Goal: Task Accomplishment & Management: Manage account settings

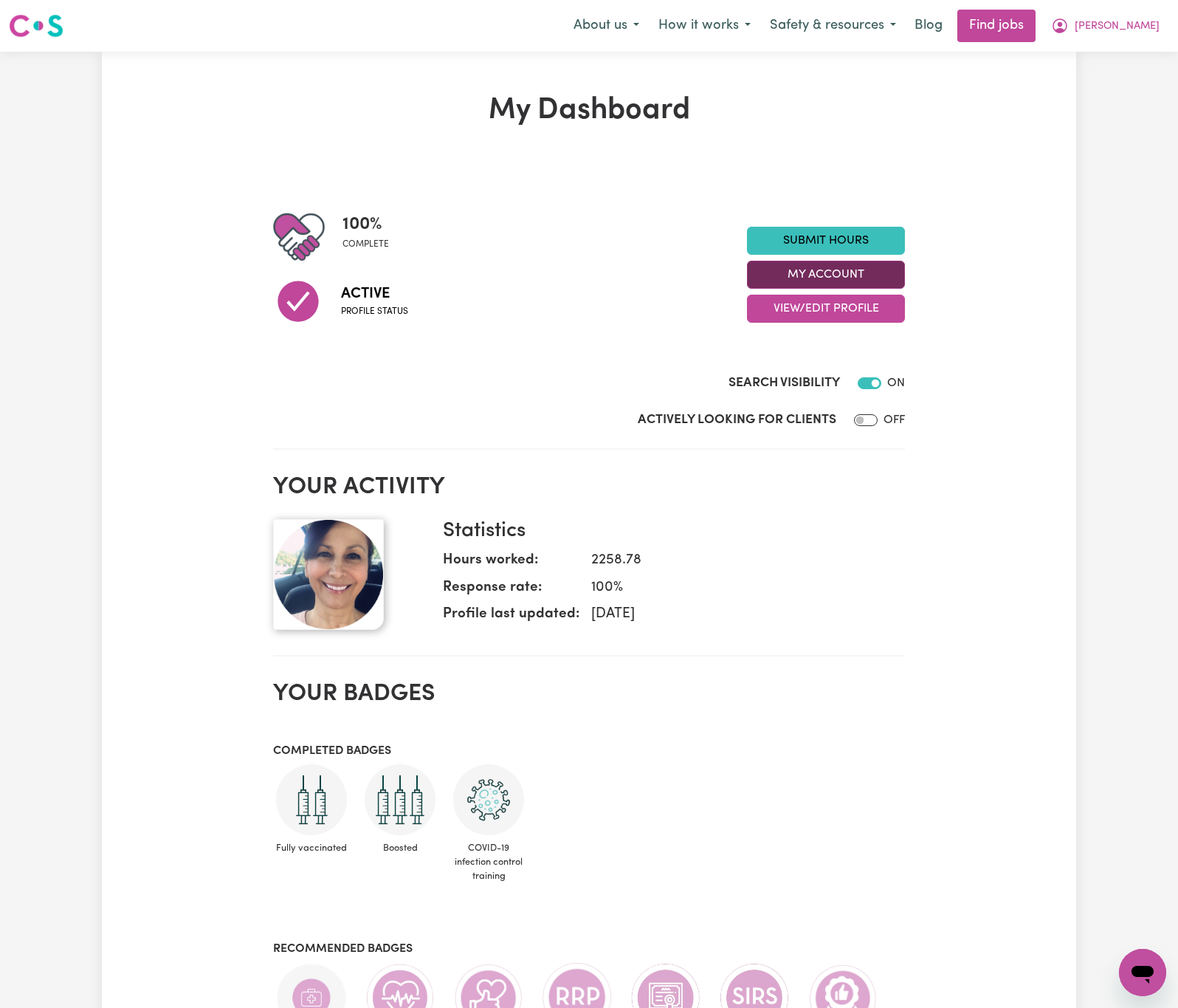
click at [879, 271] on button "My Account" at bounding box center [827, 274] width 158 height 28
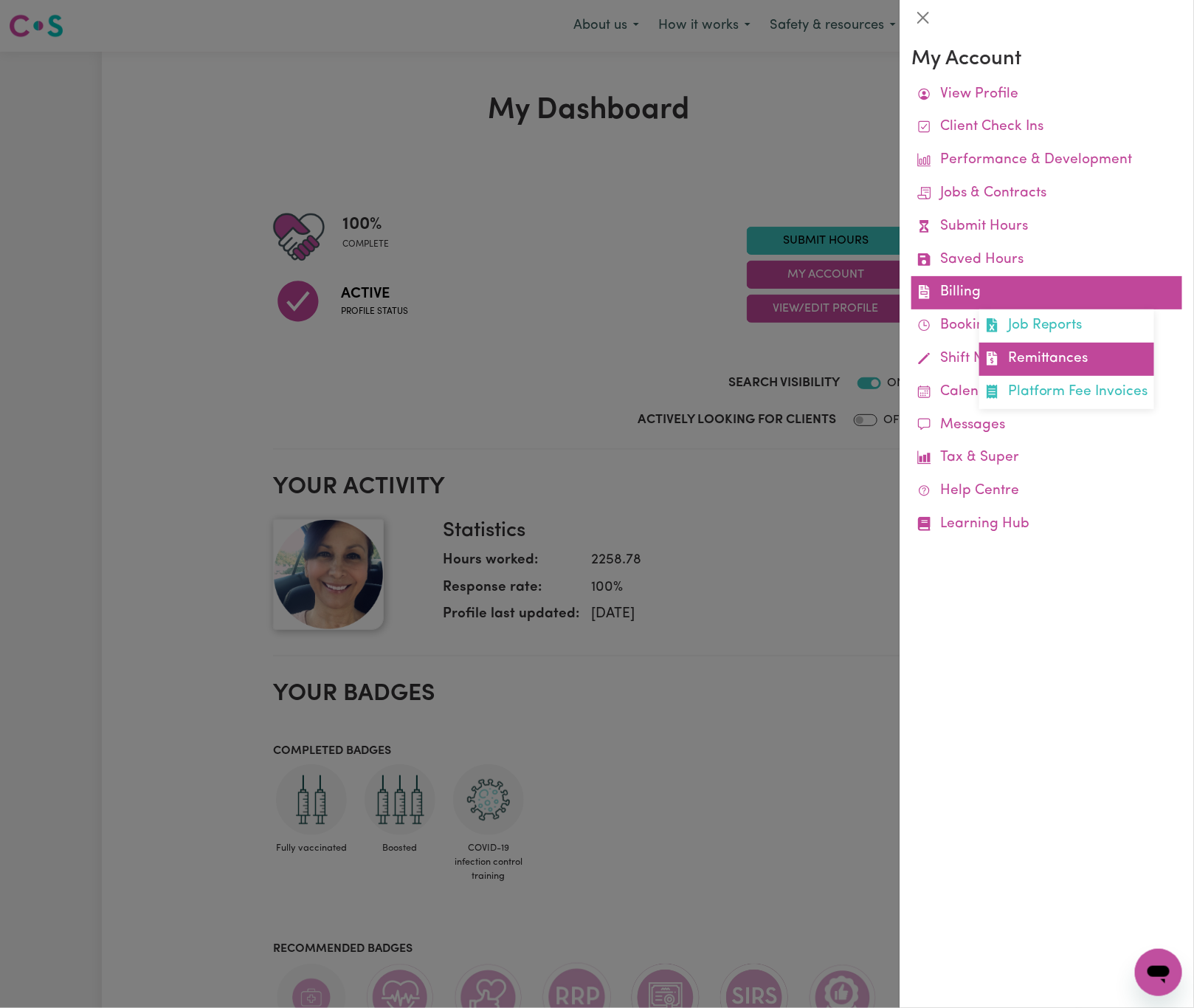
click at [1035, 353] on link "Remittances" at bounding box center [1066, 359] width 175 height 34
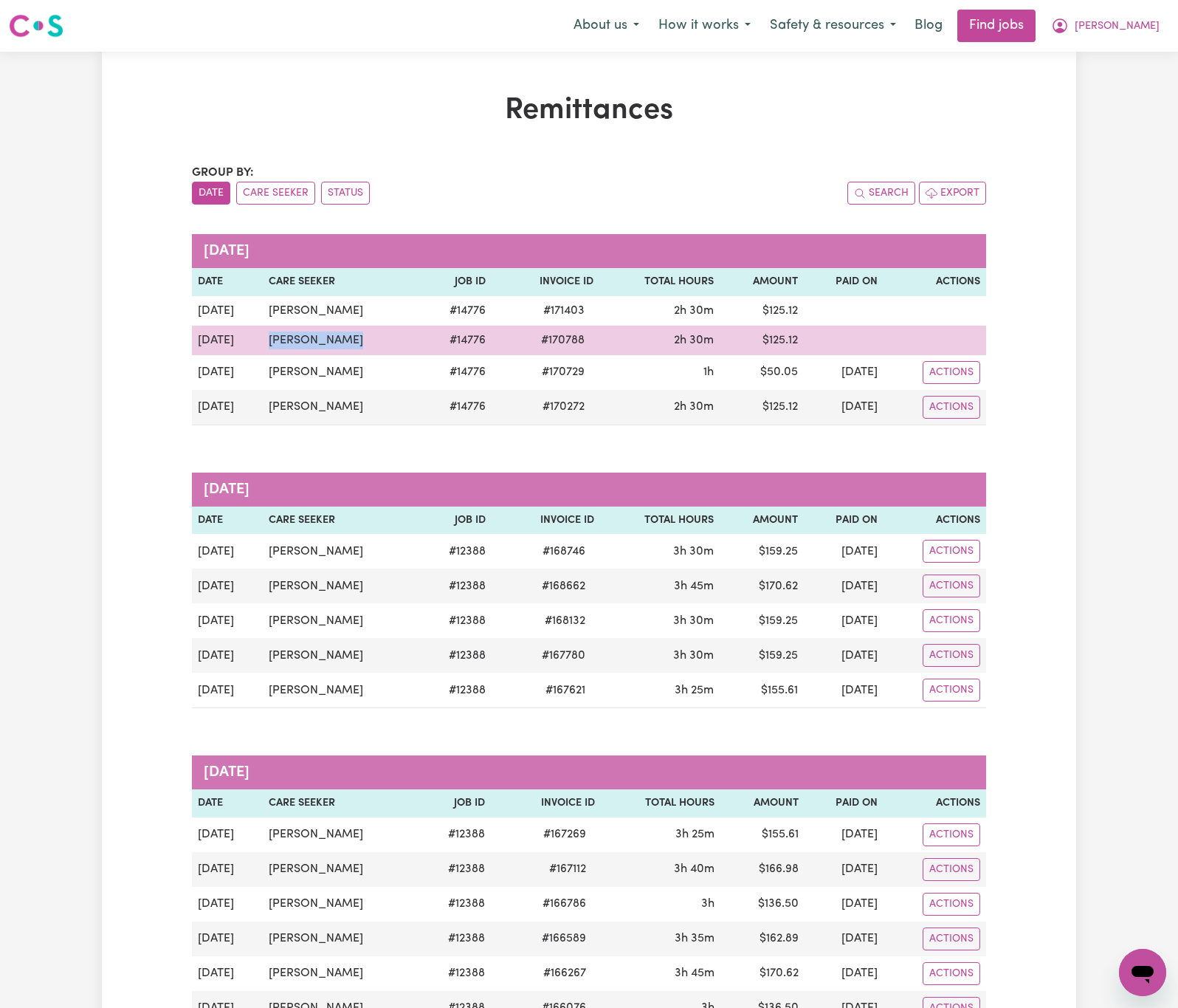
drag, startPoint x: 350, startPoint y: 336, endPoint x: 268, endPoint y: 337, distance: 82.0
click at [266, 337] on td "[PERSON_NAME]" at bounding box center [341, 341] width 157 height 30
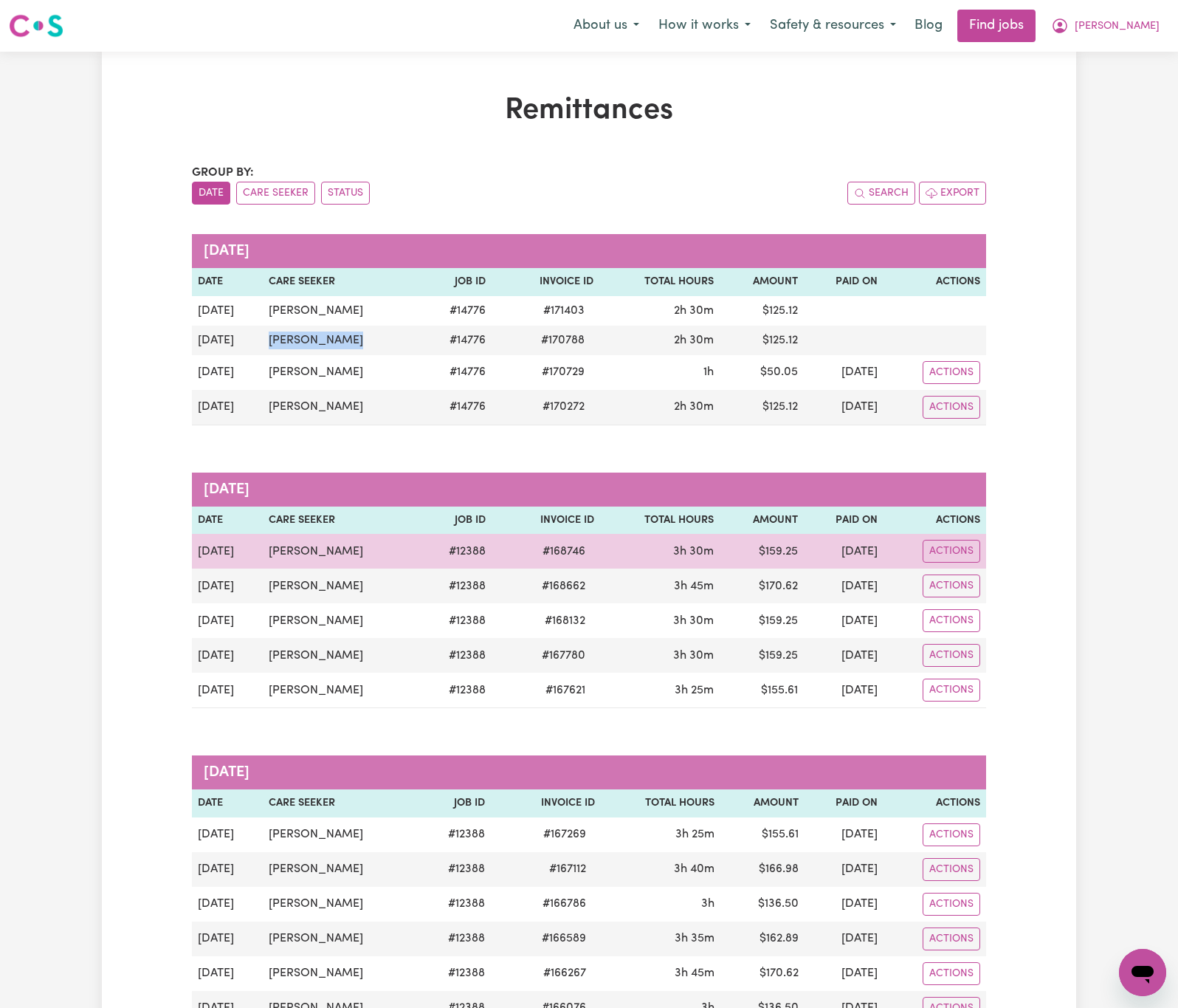
copy td "[PERSON_NAME]"
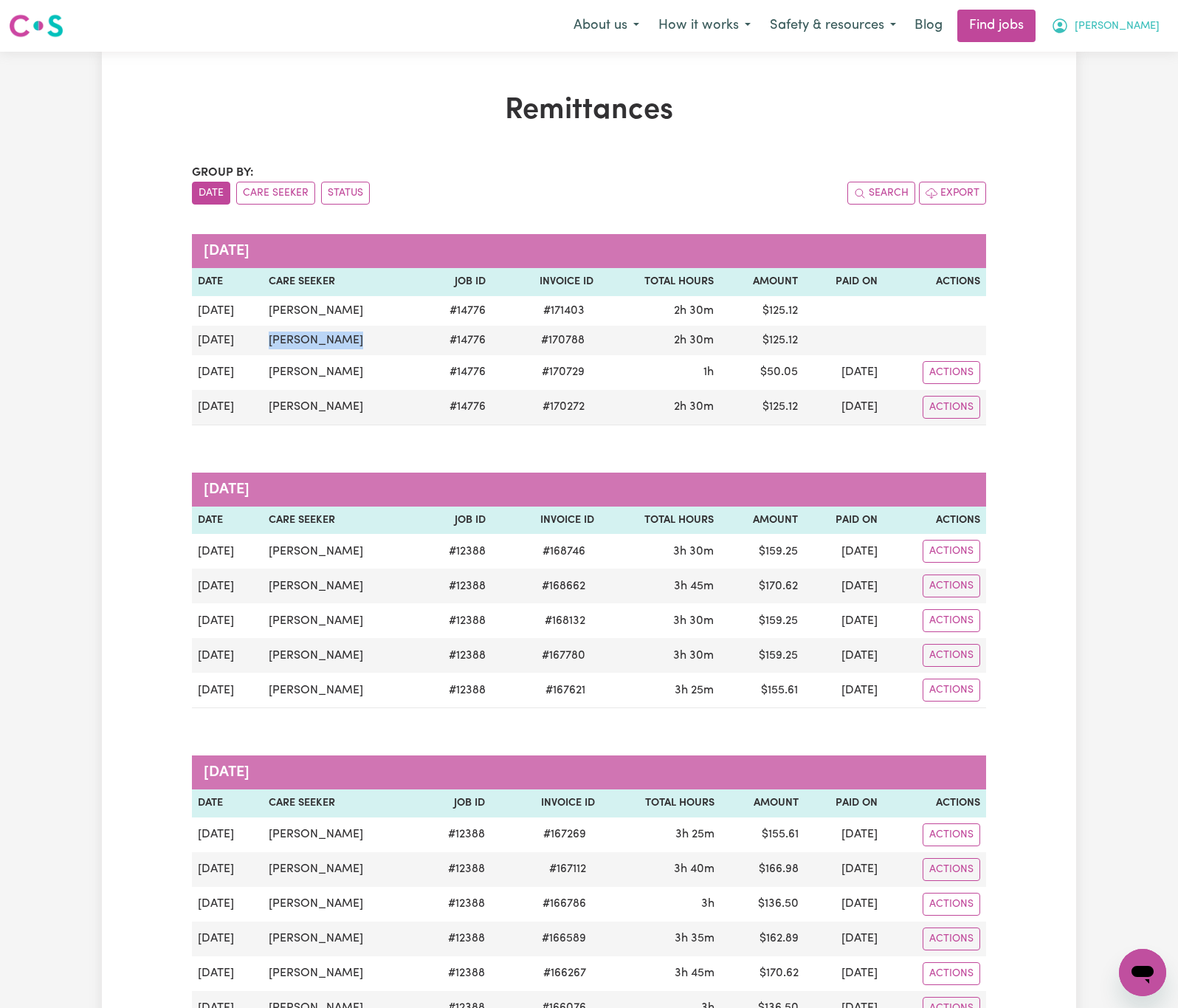
click at [1142, 28] on span "[PERSON_NAME]" at bounding box center [1118, 27] width 85 height 16
click at [1147, 50] on link "My Account" at bounding box center [1110, 57] width 117 height 28
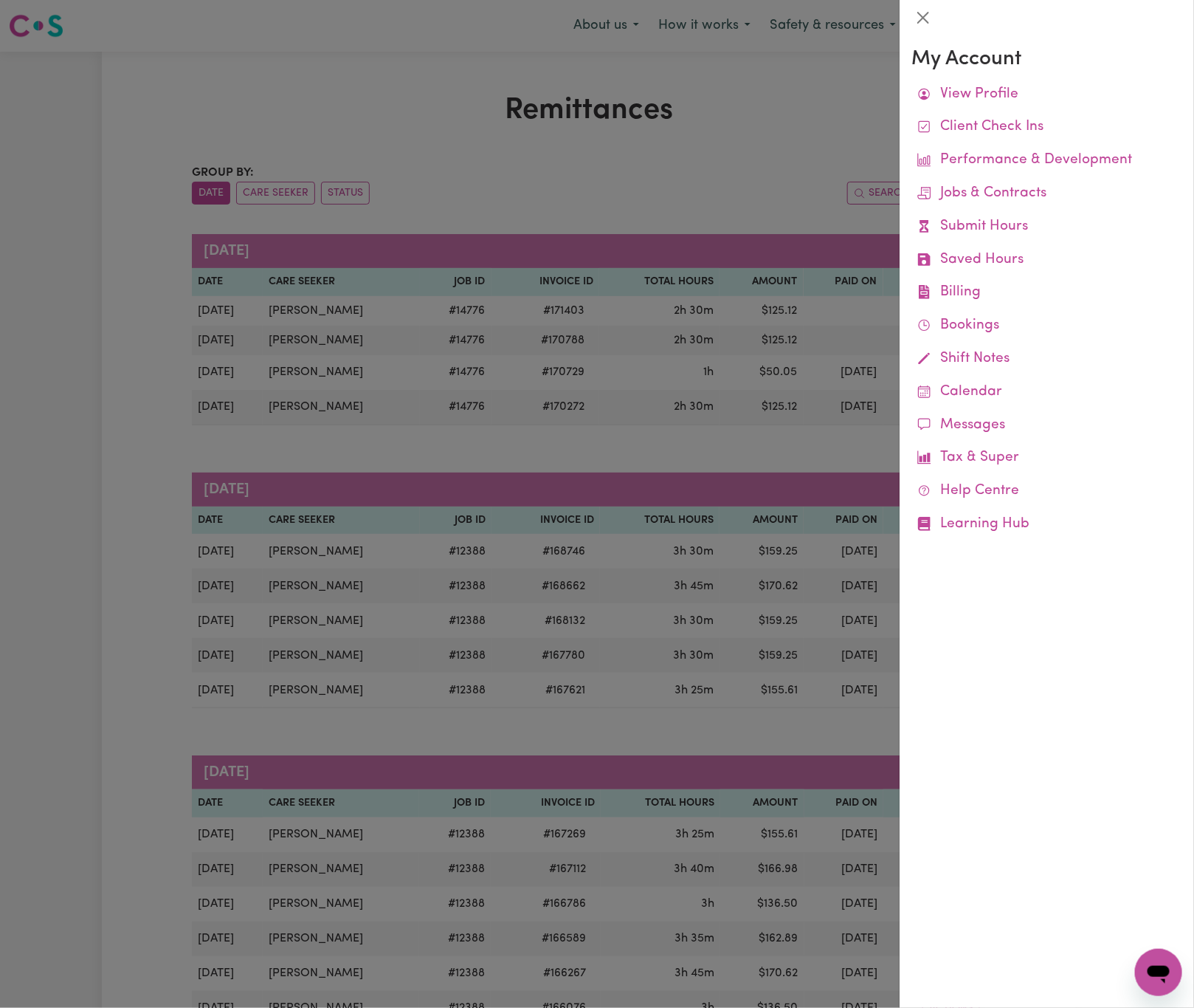
click at [647, 161] on div at bounding box center [597, 504] width 1194 height 1008
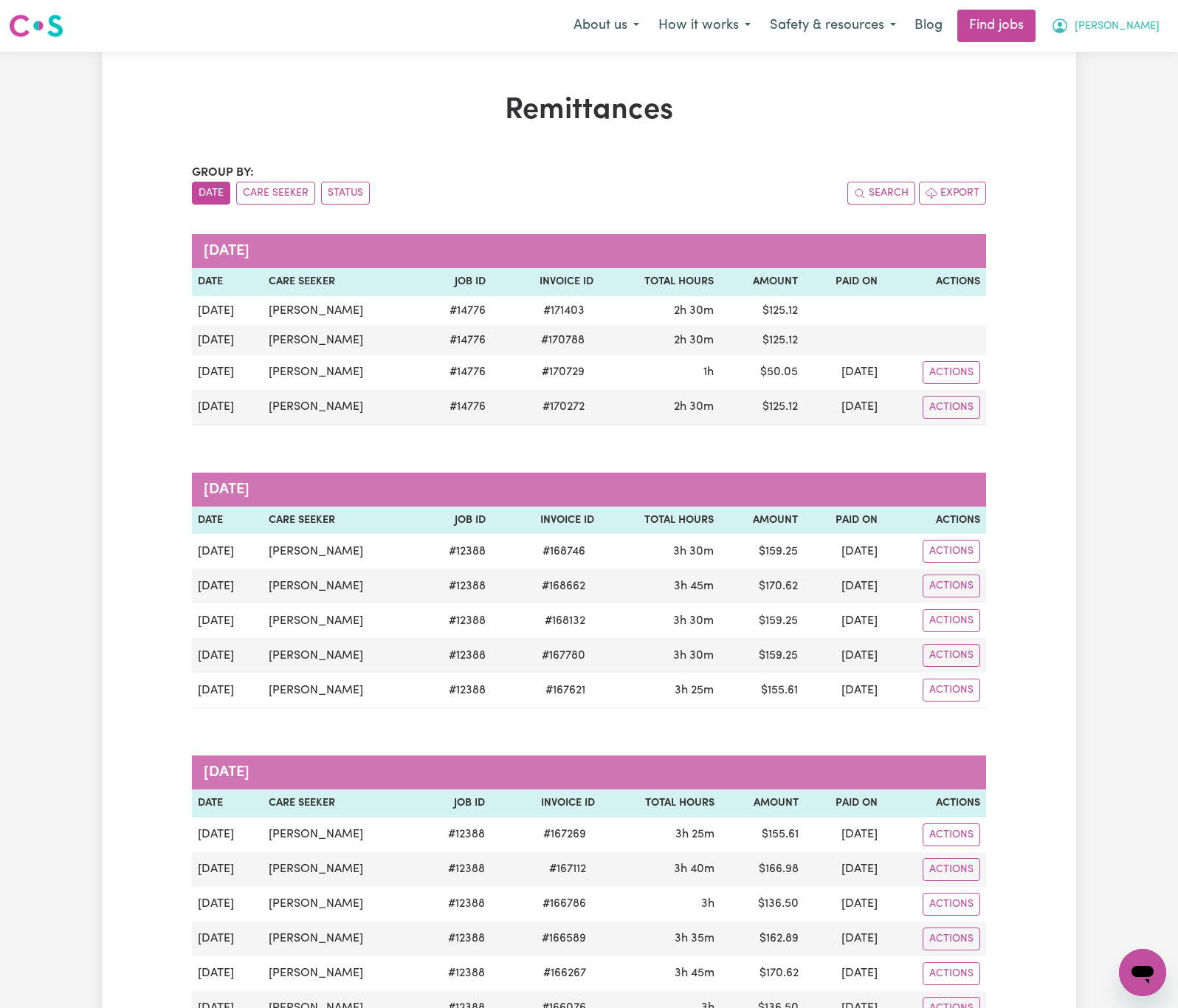
click at [1130, 14] on button "[PERSON_NAME]" at bounding box center [1105, 25] width 128 height 31
click at [1140, 105] on link "Logout" at bounding box center [1110, 113] width 117 height 28
